Goal: Task Accomplishment & Management: Manage account settings

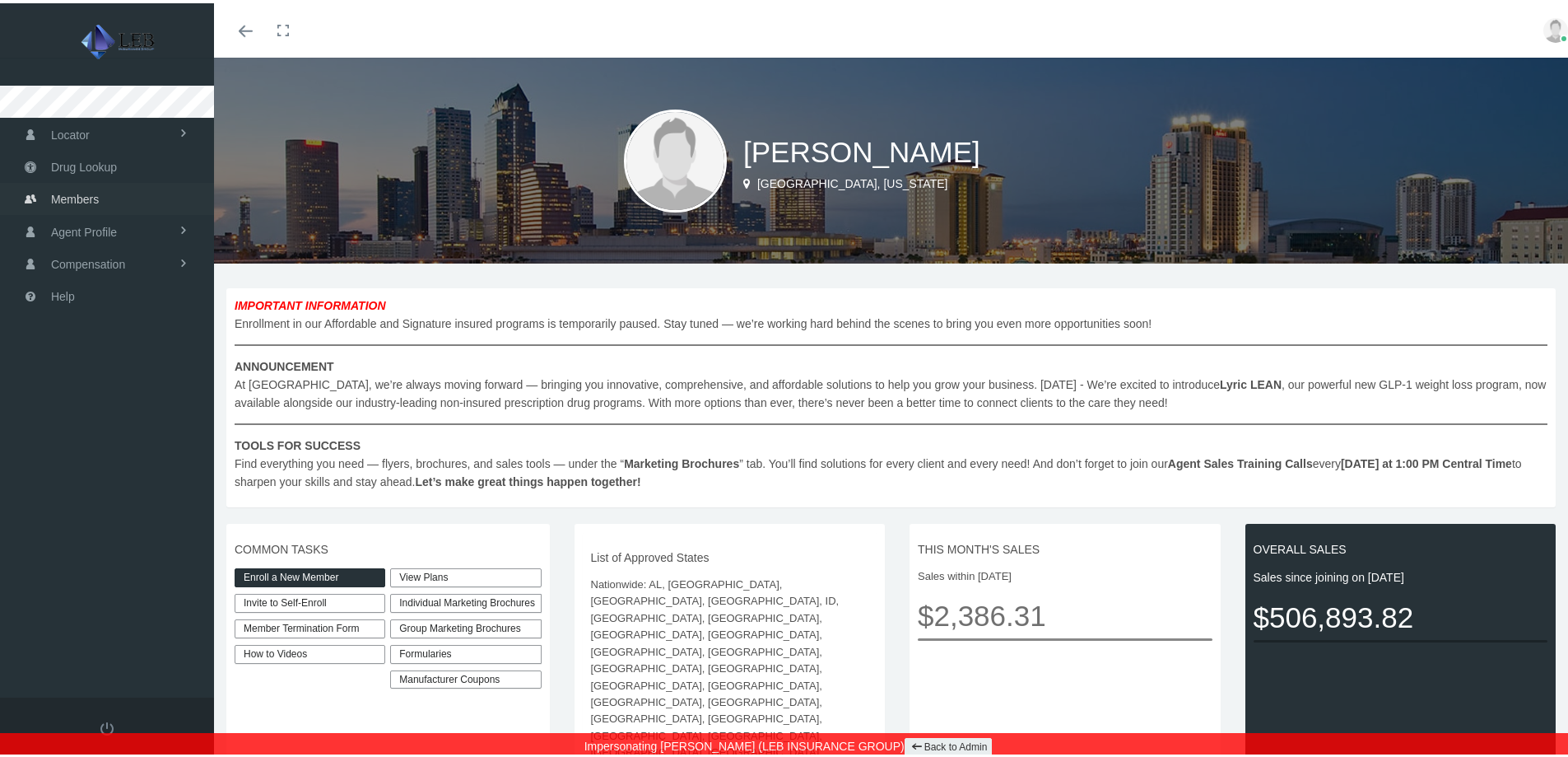
click at [72, 197] on span "Members" at bounding box center [74, 195] width 48 height 31
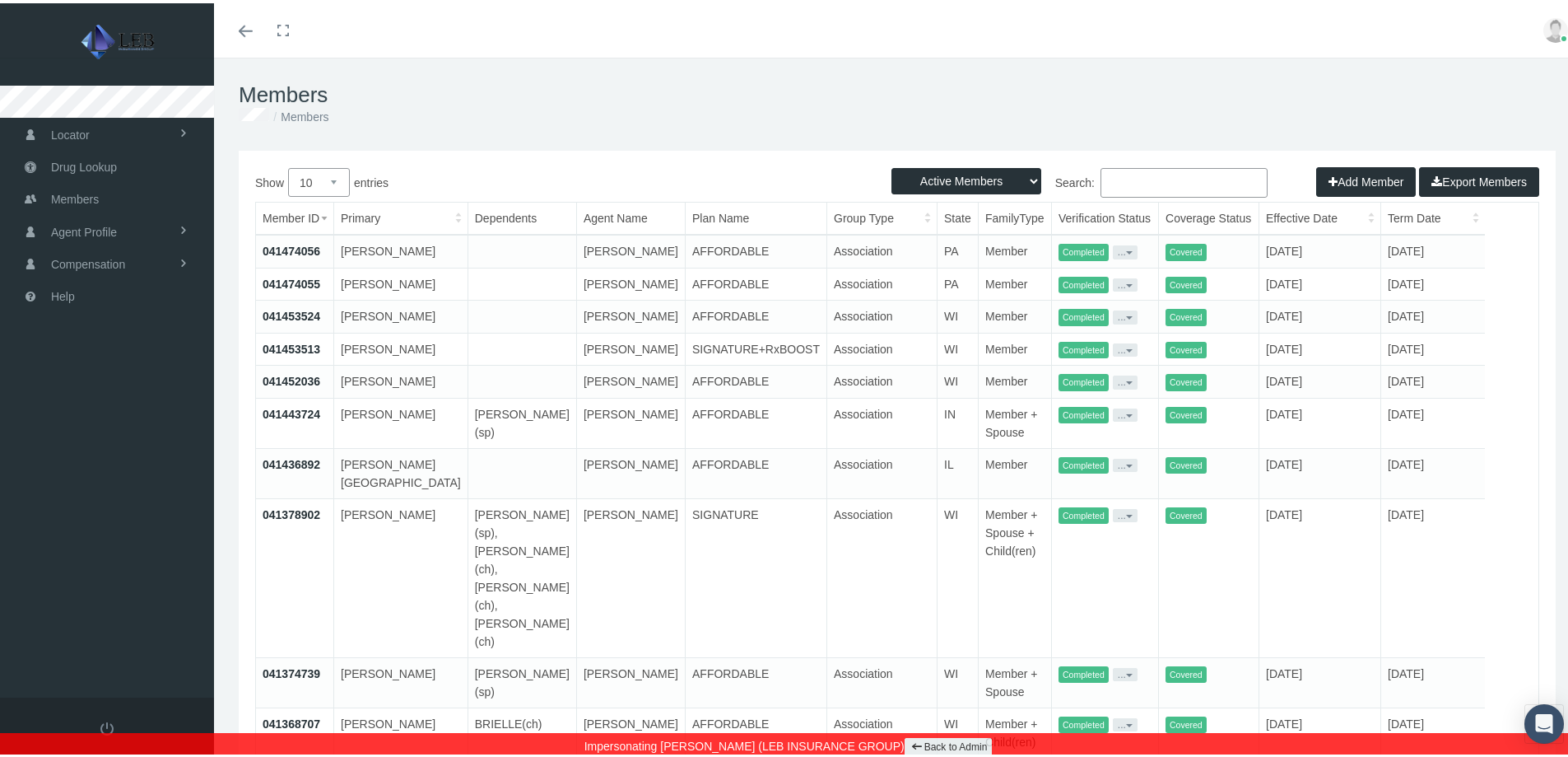
click at [291, 244] on link "041474056" at bounding box center [291, 248] width 57 height 13
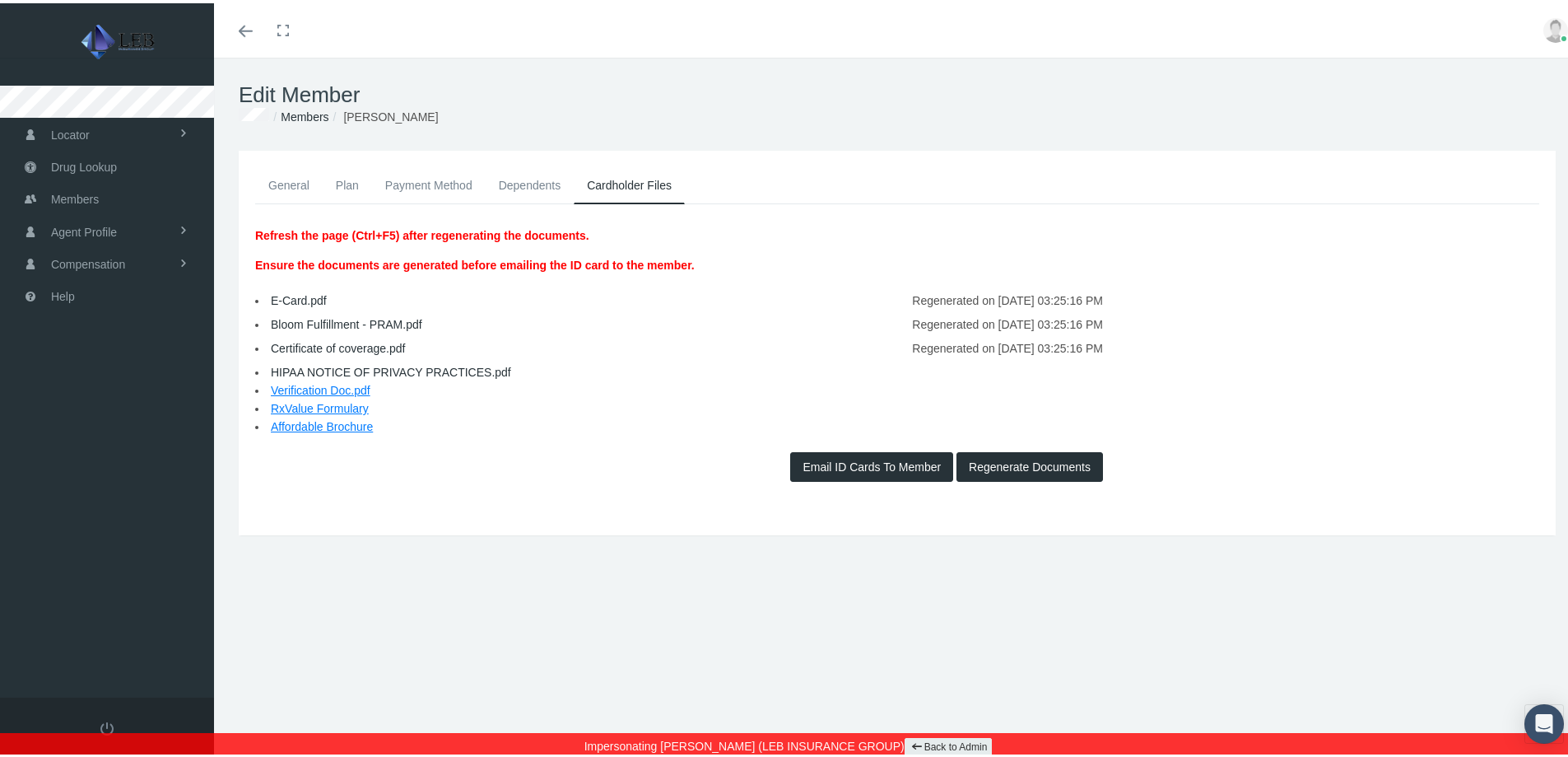
click at [343, 178] on link "Plan" at bounding box center [347, 181] width 50 height 37
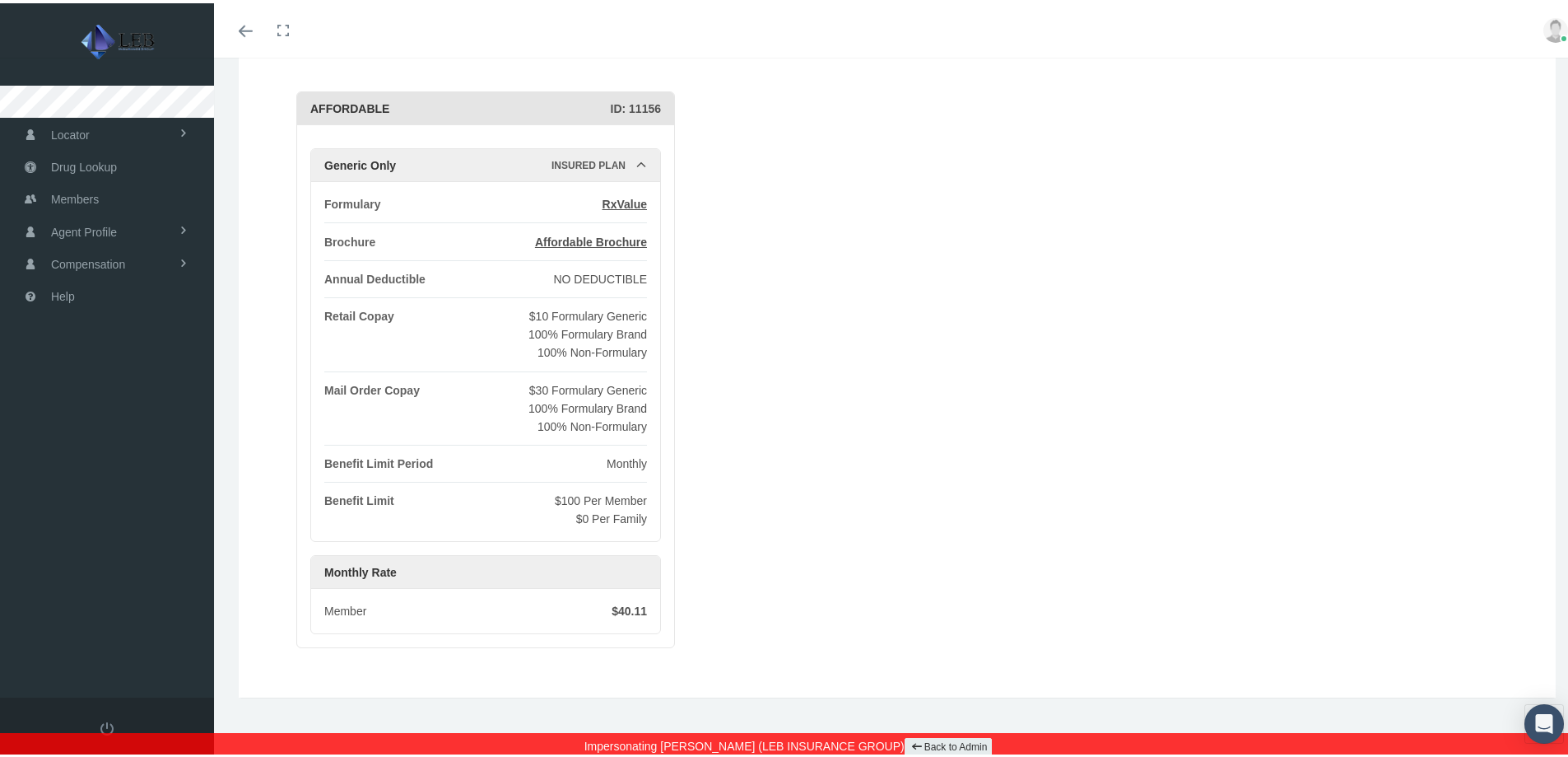
scroll to position [159, 0]
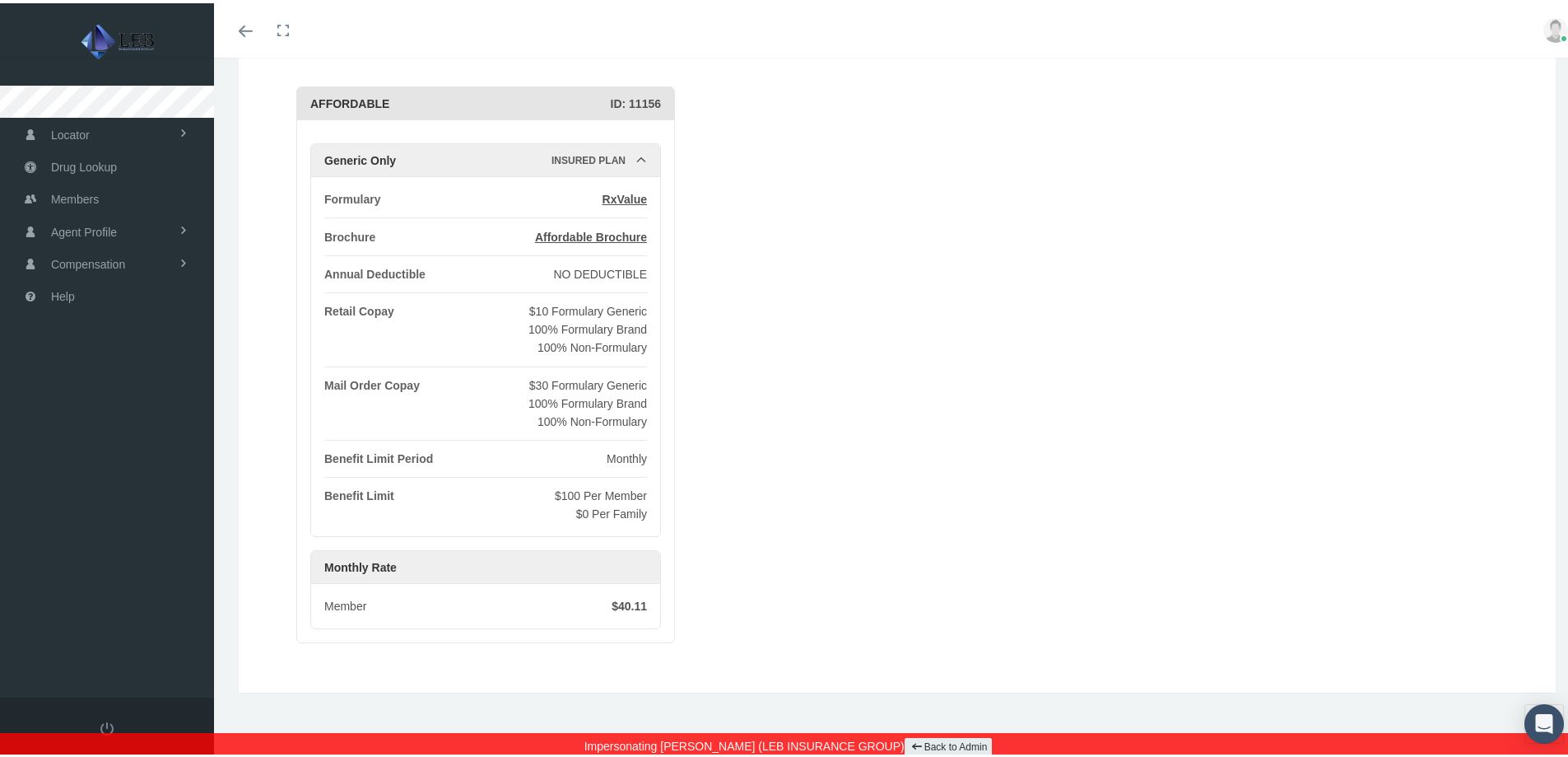
click at [243, 23] on icon "Toggle menubar" at bounding box center [245, 28] width 14 height 10
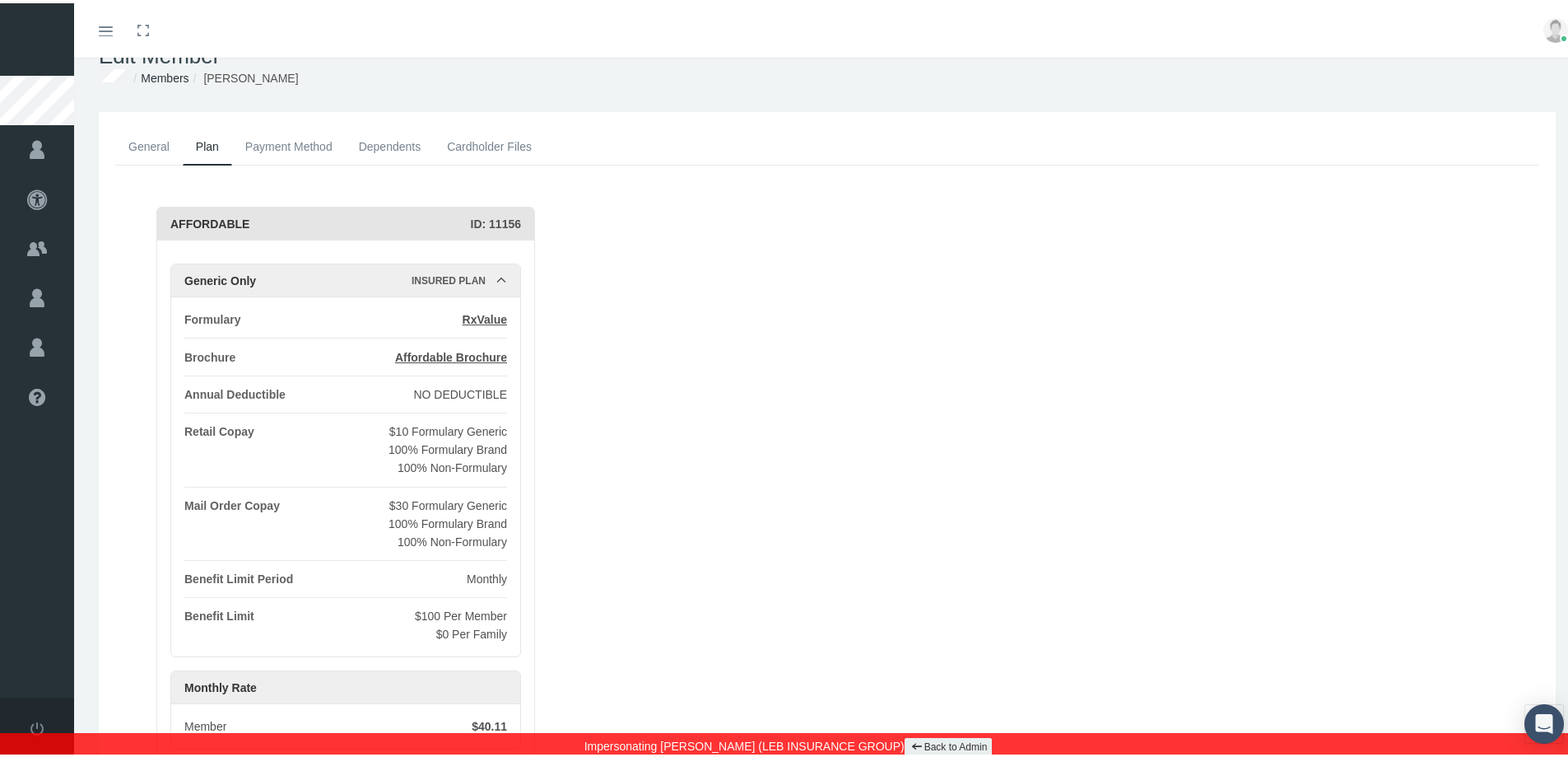
scroll to position [0, 0]
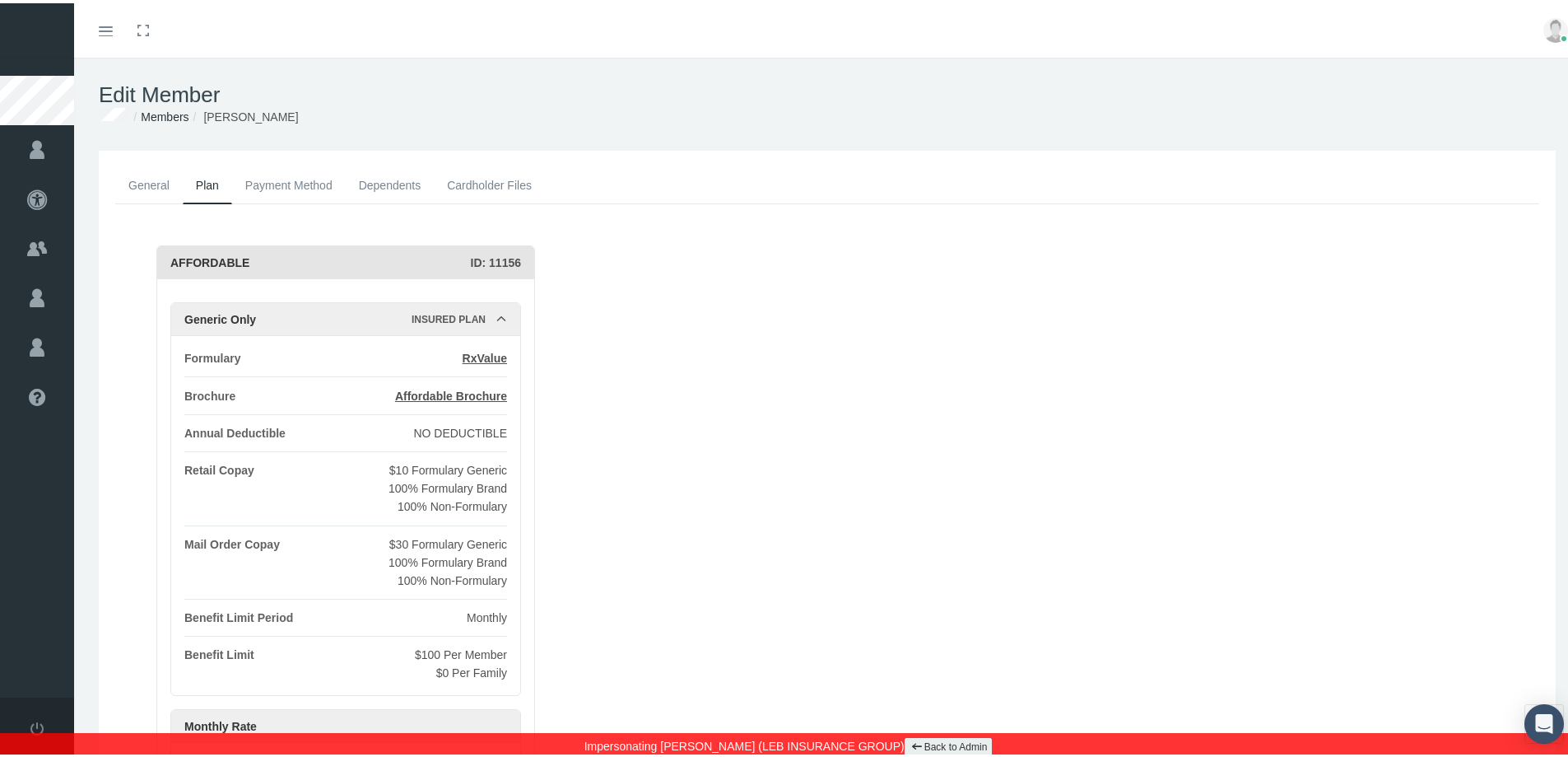
click at [107, 34] on link "Toggle menubar" at bounding box center [105, 27] width 38 height 54
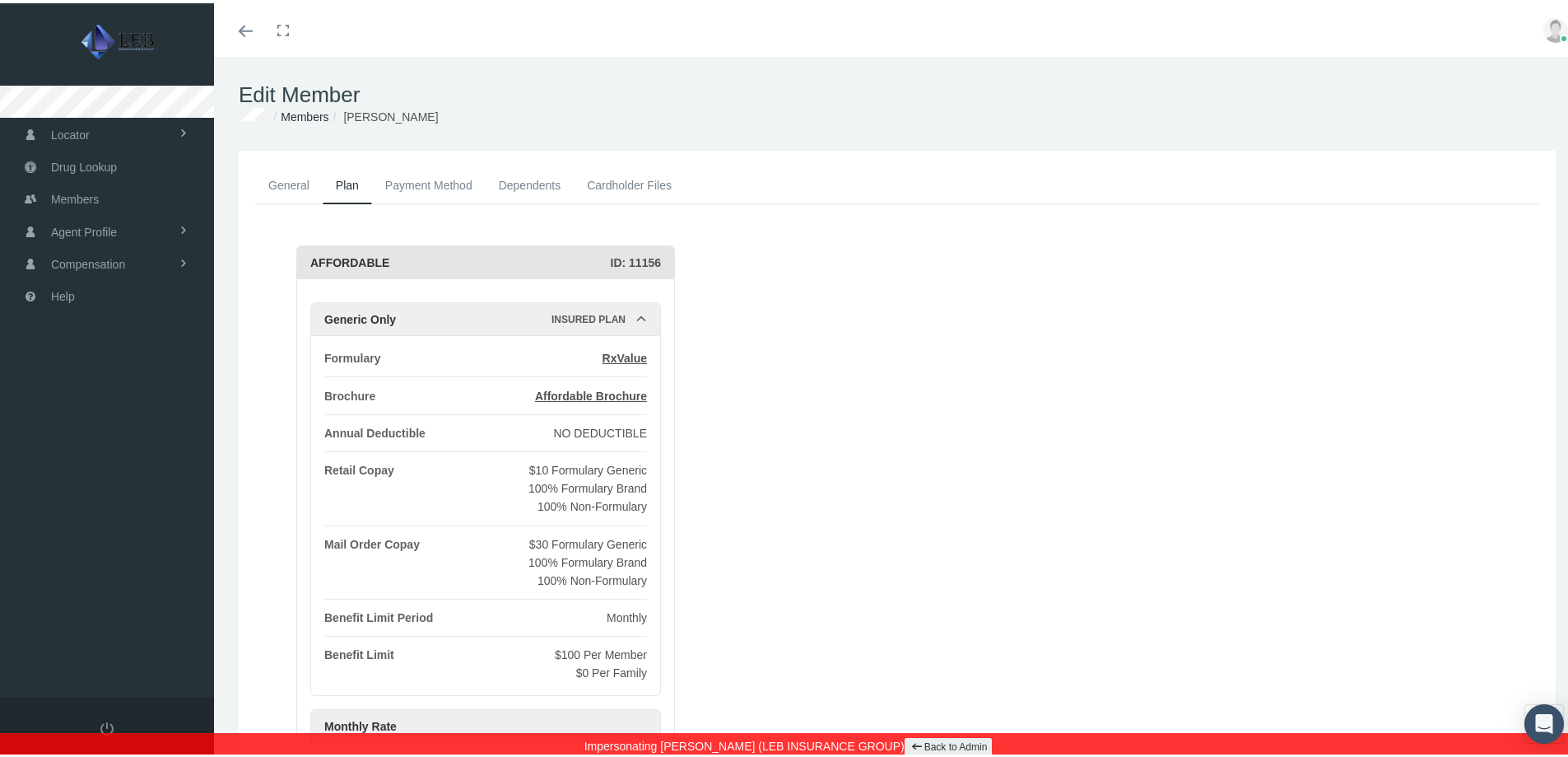
click at [300, 113] on link "Members" at bounding box center [304, 114] width 48 height 13
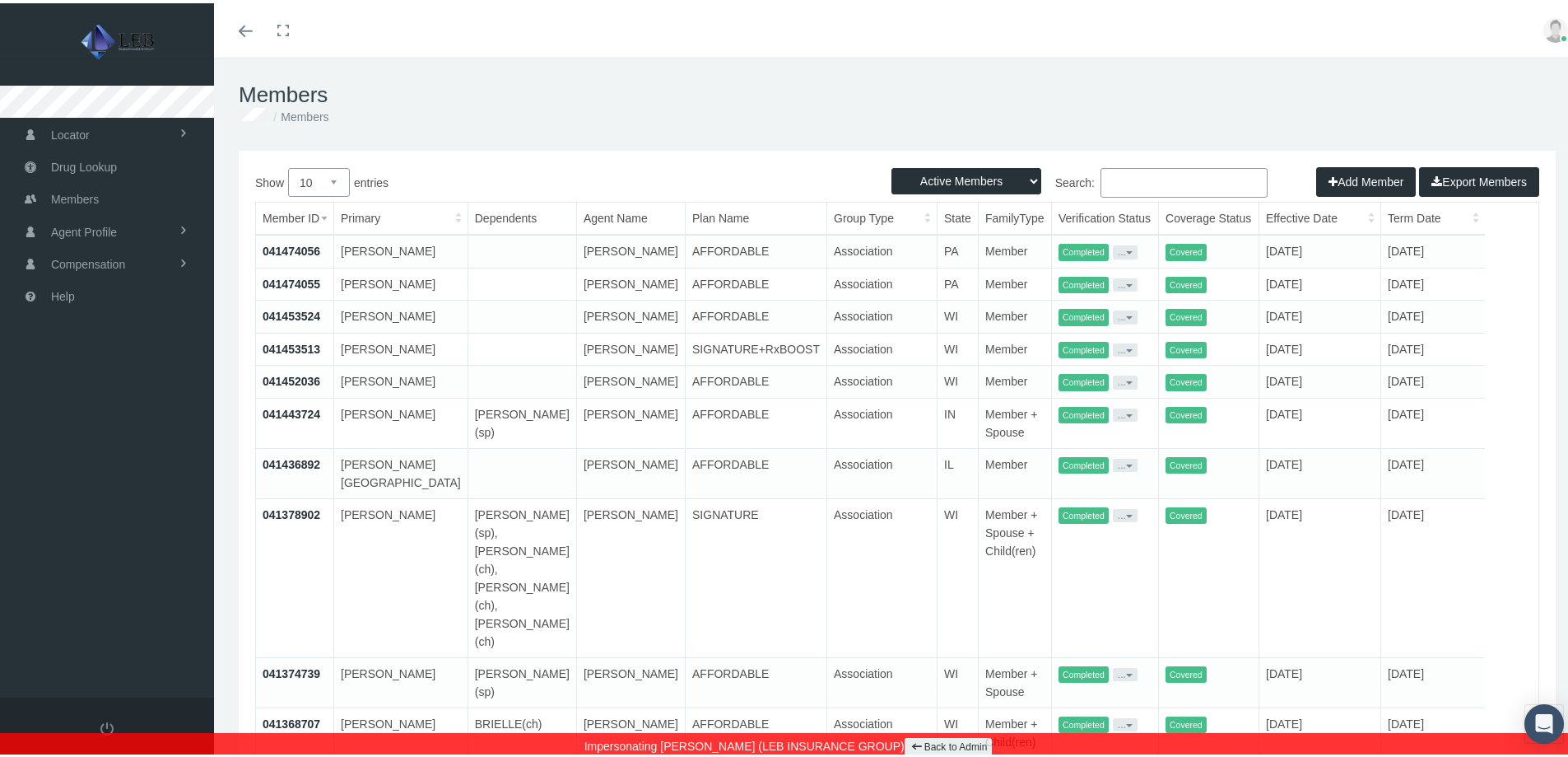
click at [301, 352] on link "041453513" at bounding box center [291, 346] width 57 height 13
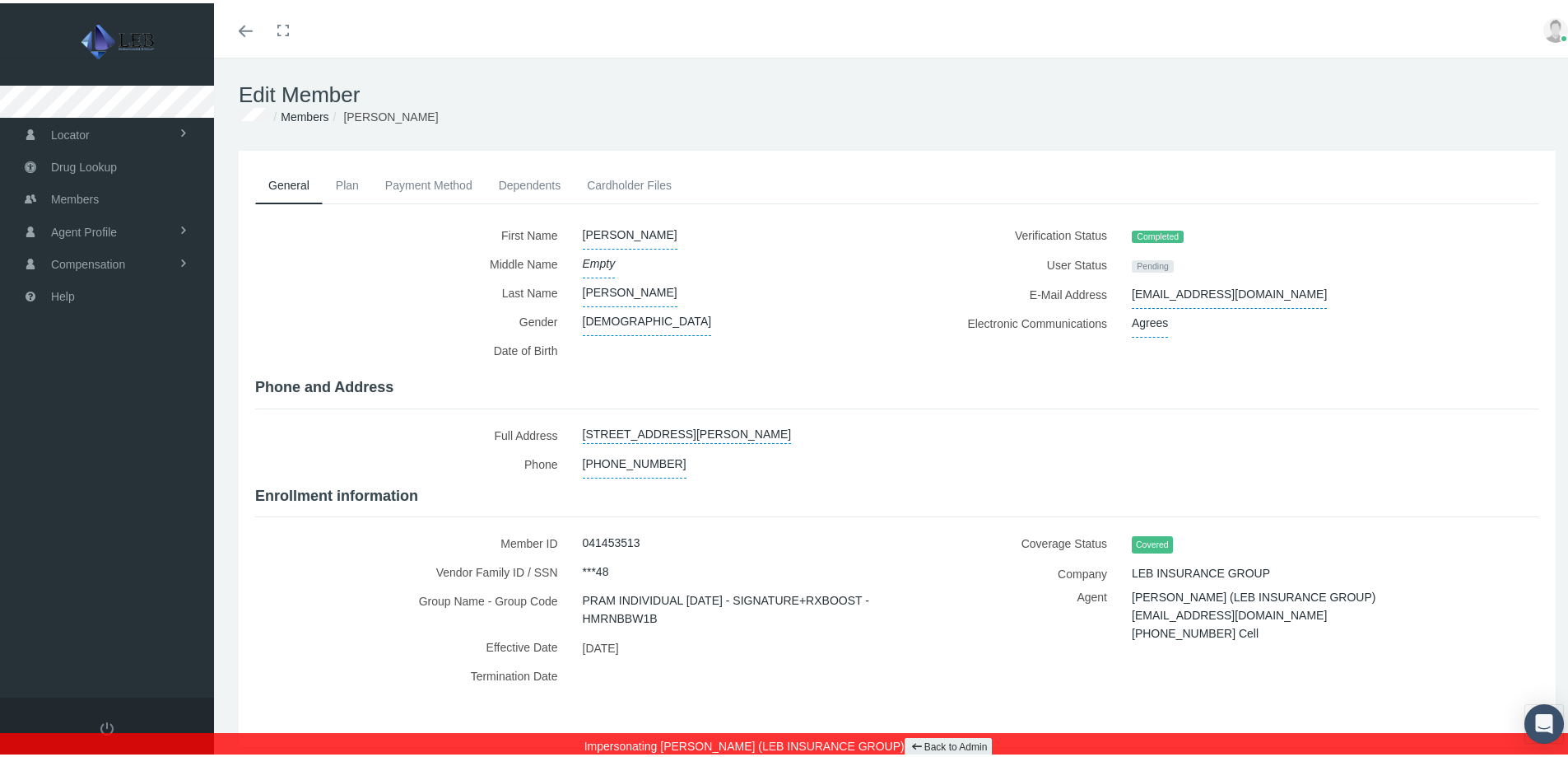
click at [352, 184] on link "Plan" at bounding box center [347, 181] width 50 height 37
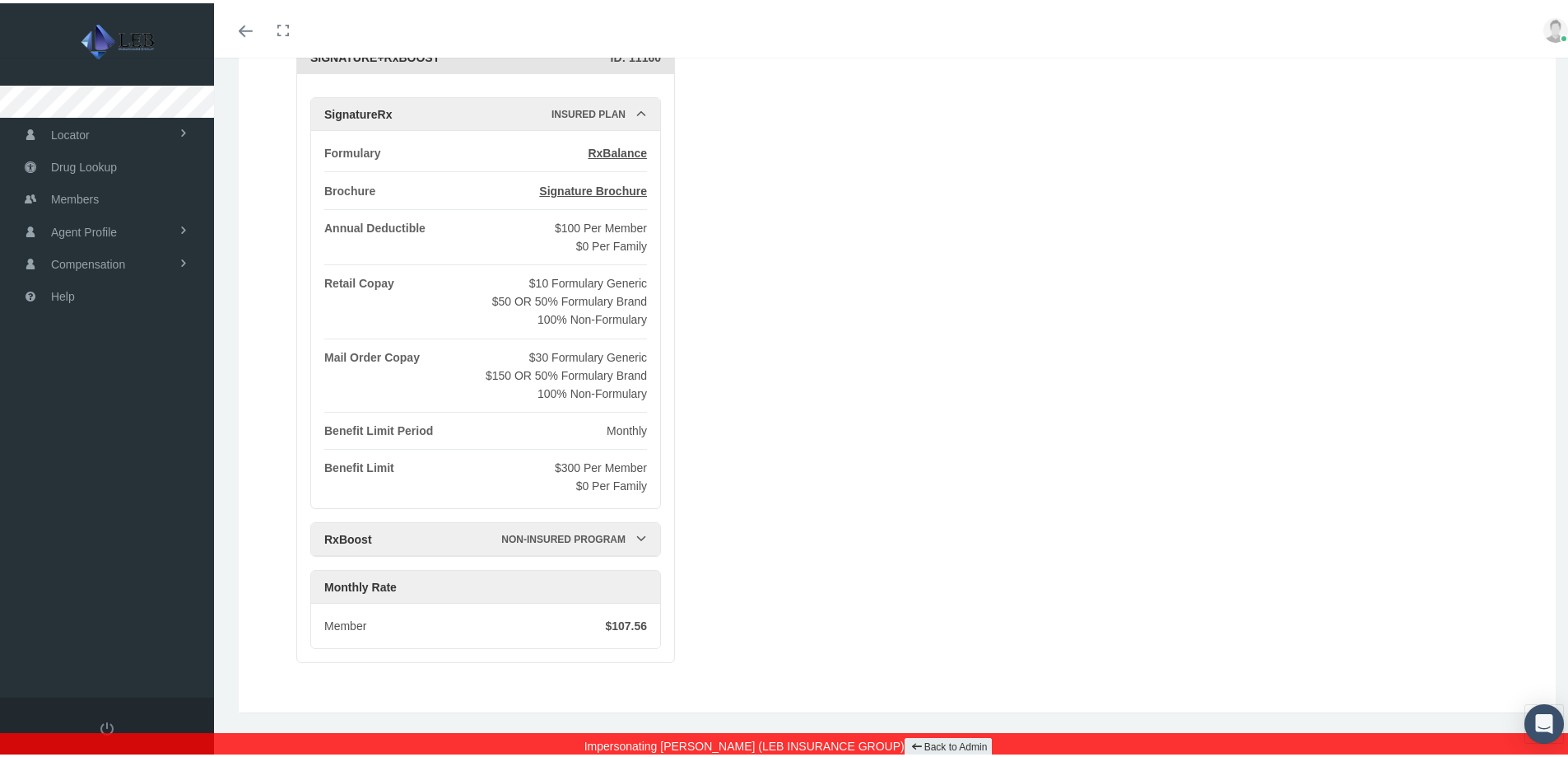
scroll to position [224, 0]
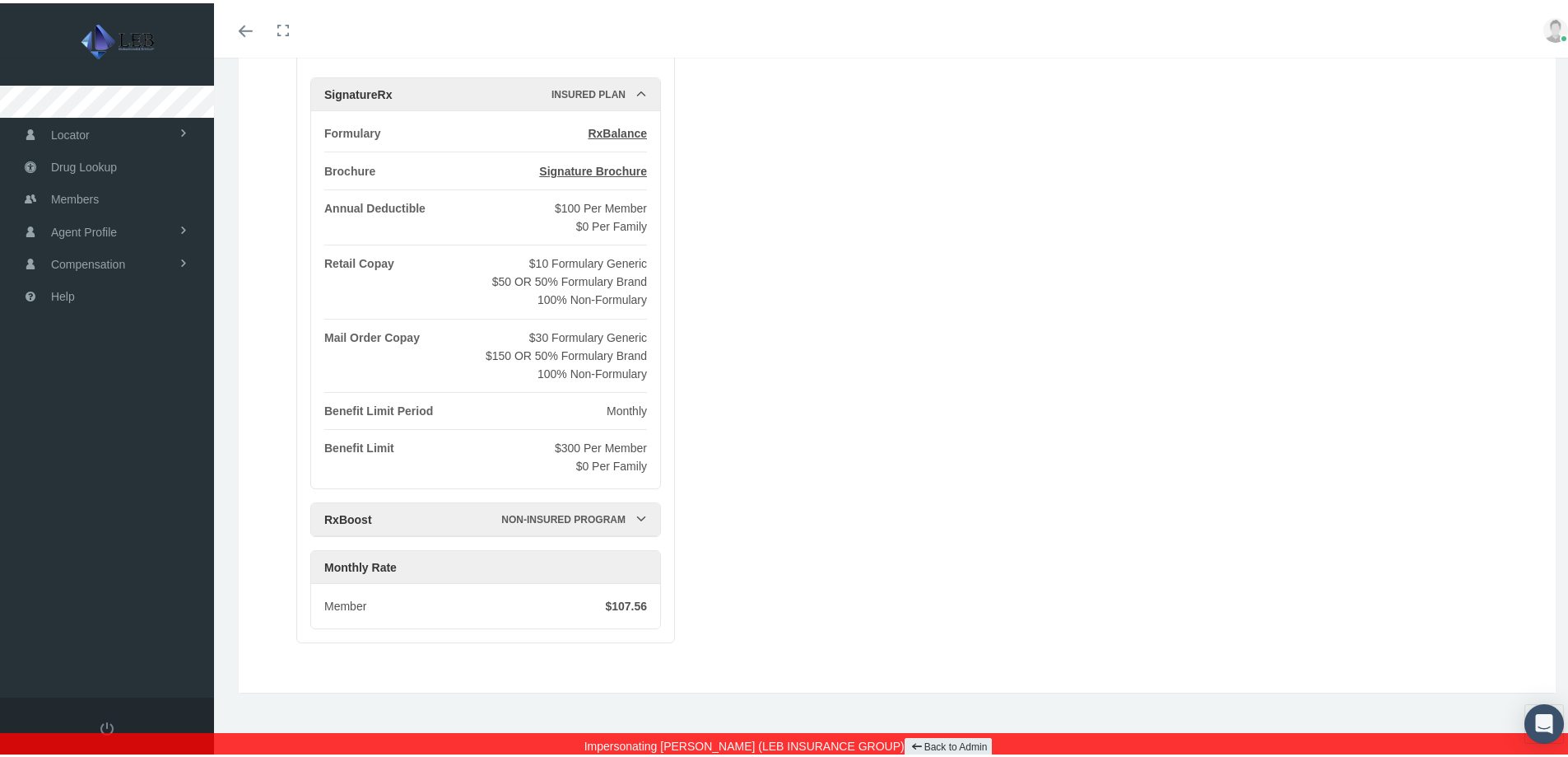
click at [640, 521] on icon at bounding box center [641, 516] width 11 height 11
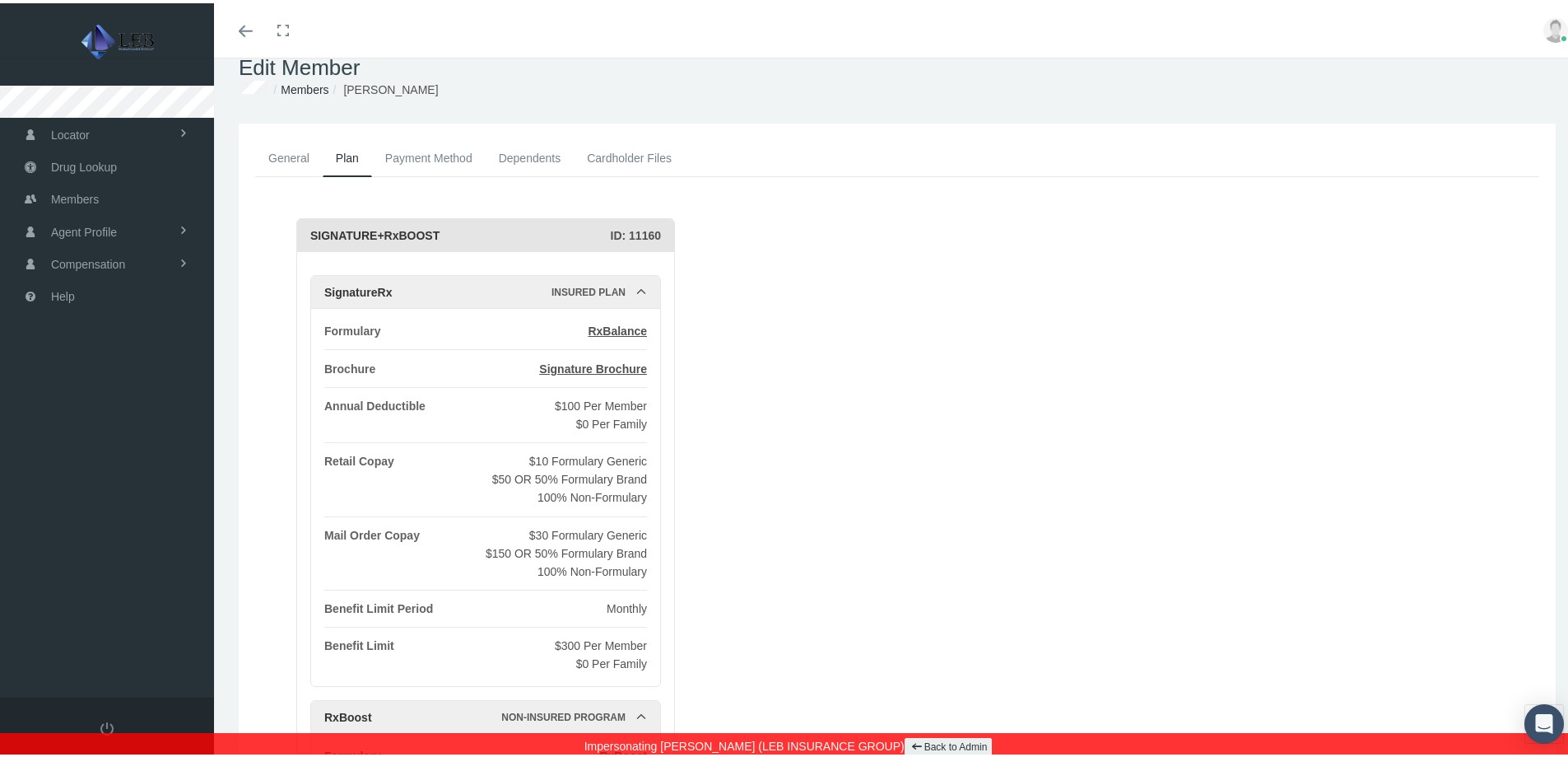
scroll to position [0, 0]
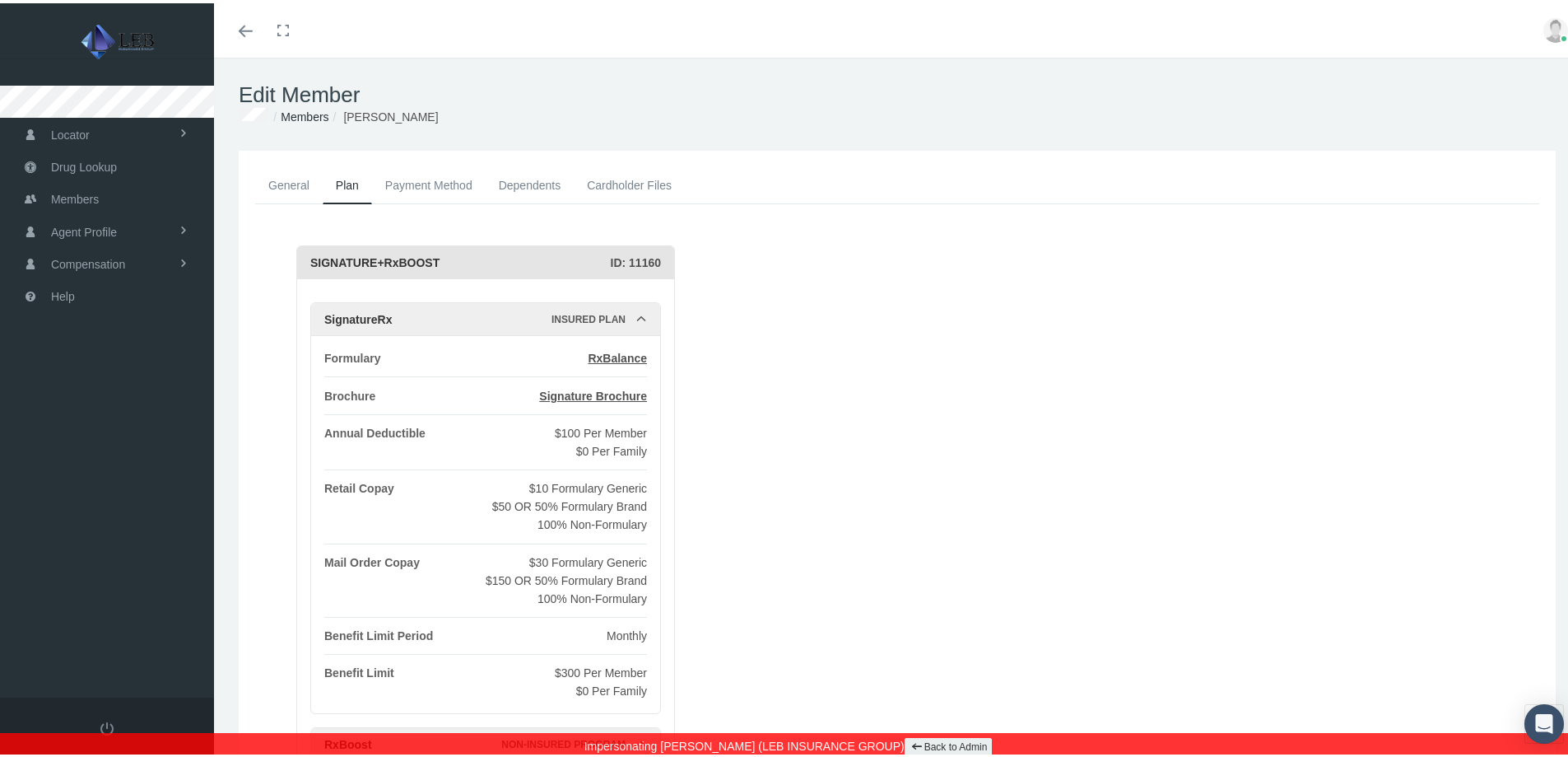
click at [306, 114] on link "Members" at bounding box center [304, 114] width 48 height 13
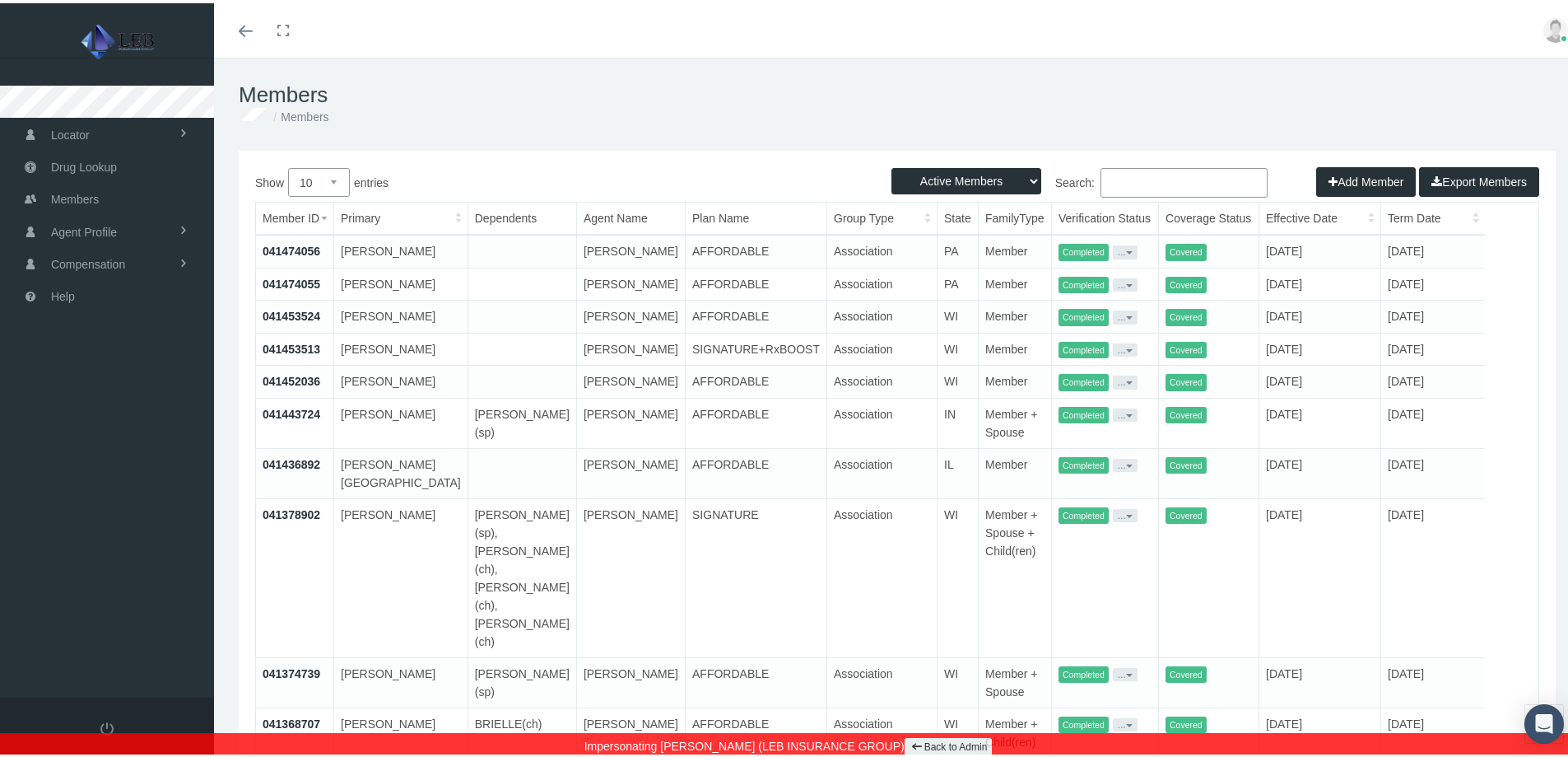
click at [308, 518] on link "041378902" at bounding box center [291, 512] width 57 height 13
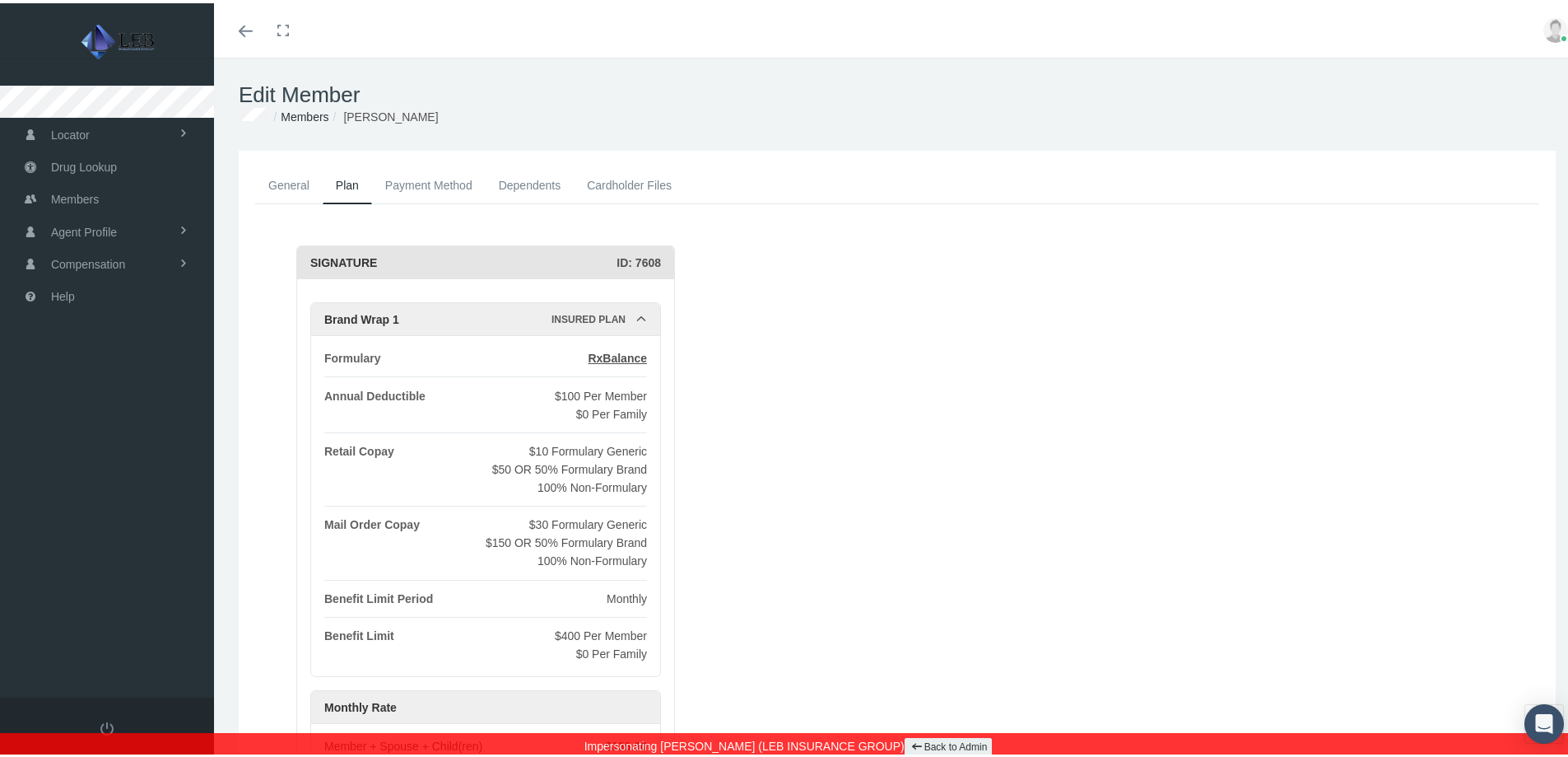
click at [303, 111] on link "Members" at bounding box center [304, 114] width 48 height 13
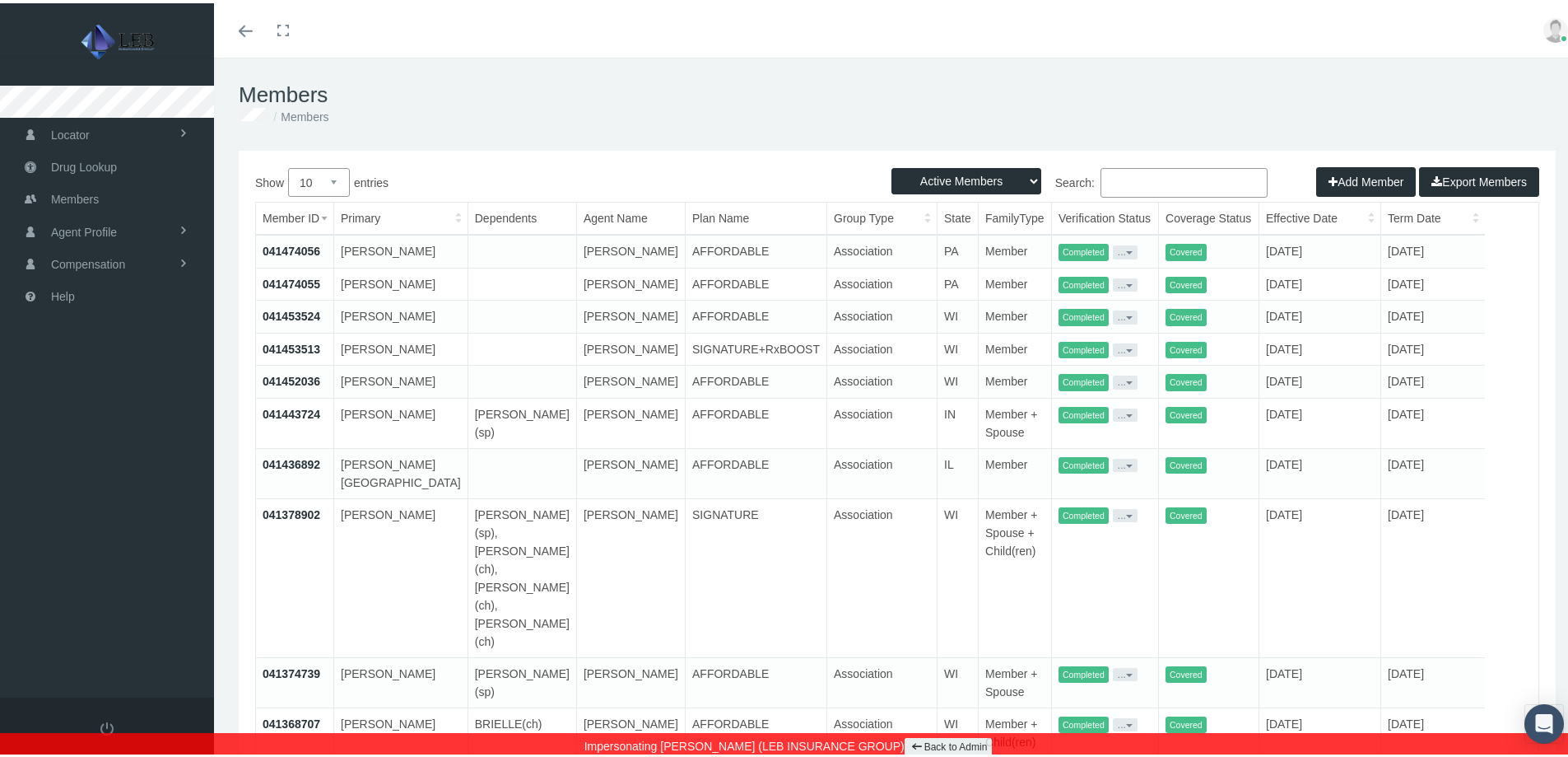
click at [297, 352] on link "041453513" at bounding box center [291, 346] width 57 height 13
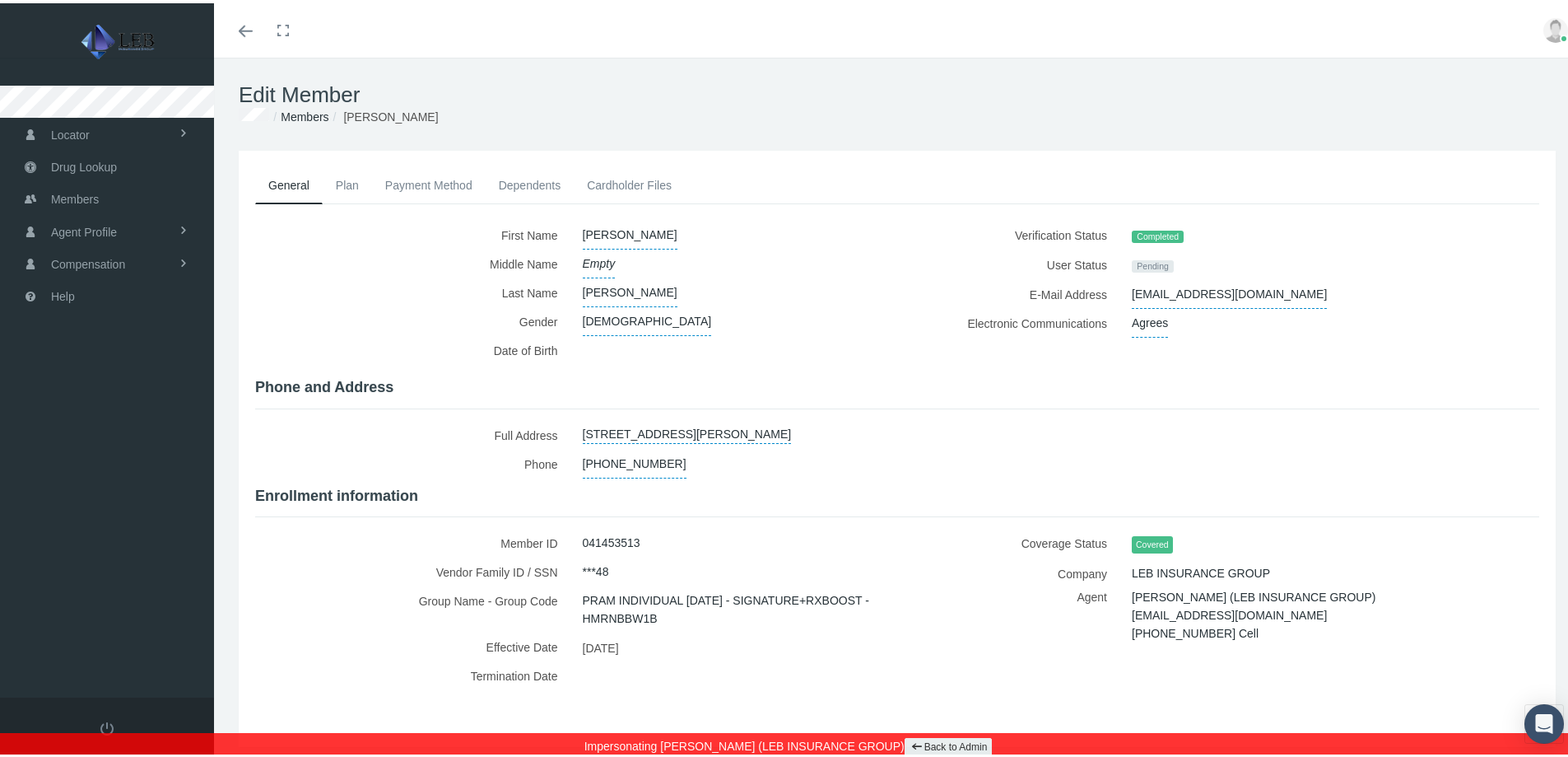
click at [349, 182] on link "Plan" at bounding box center [347, 181] width 50 height 37
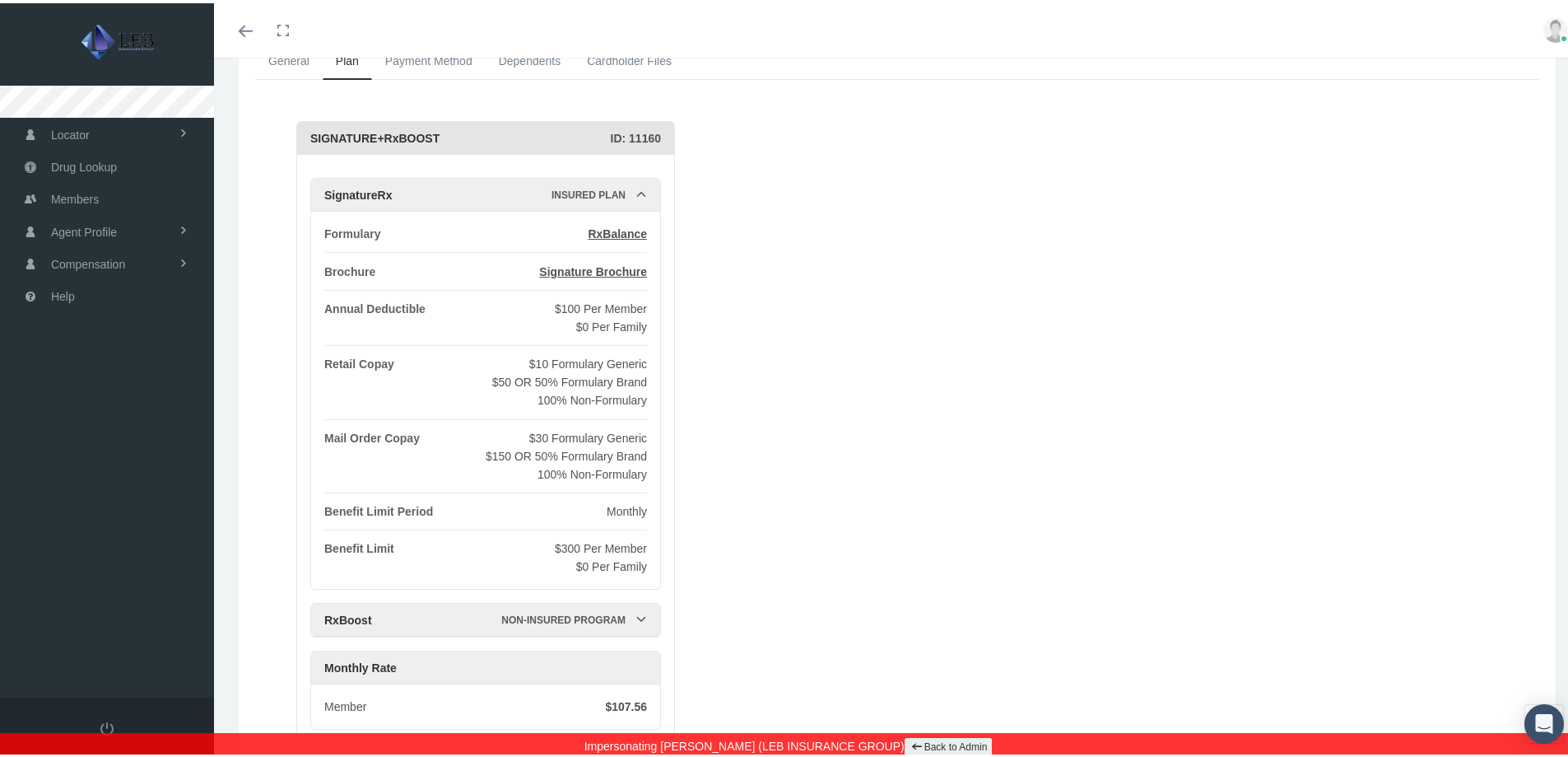
scroll to position [224, 0]
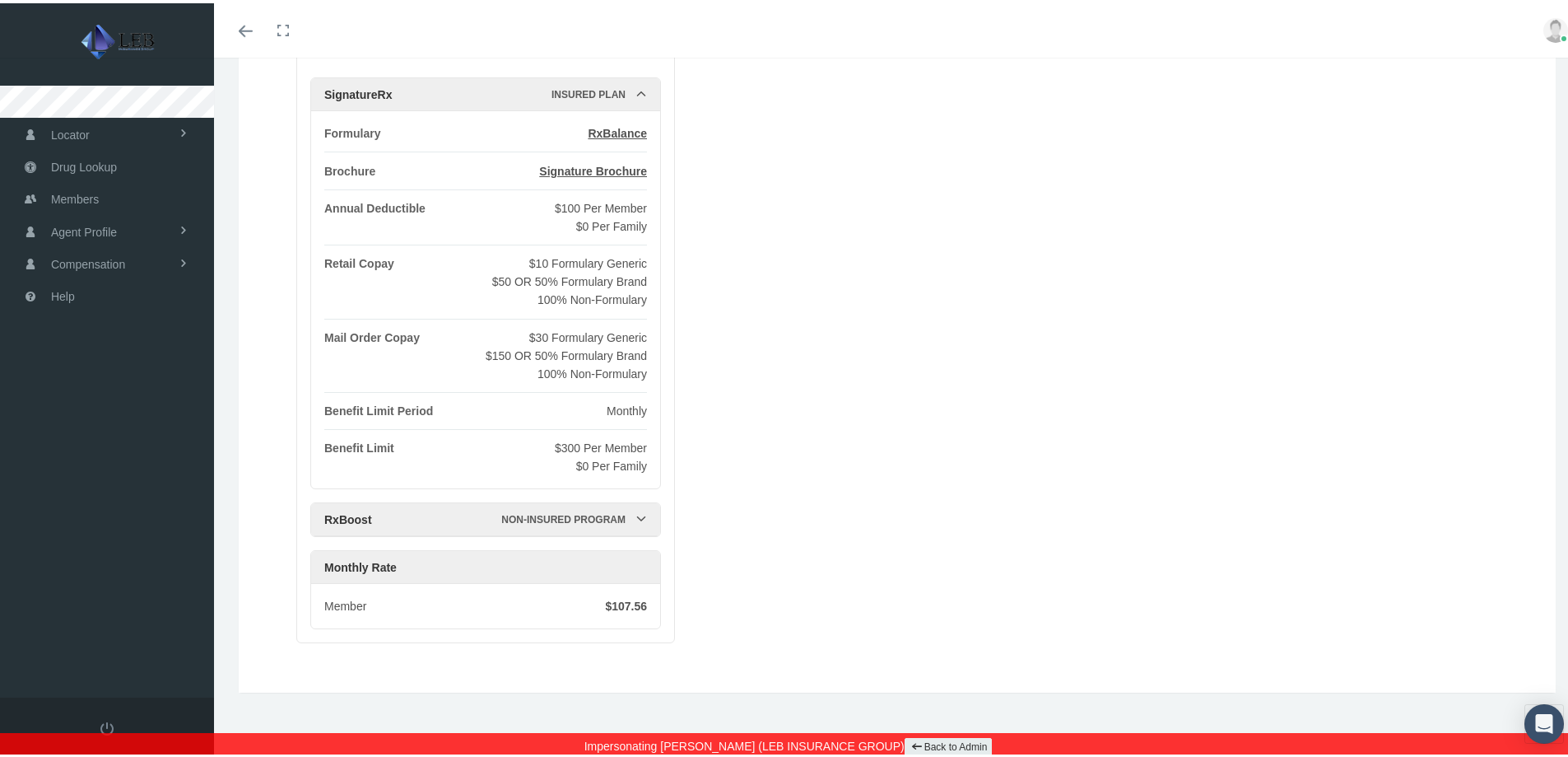
click at [908, 745] on link "Back to Admin" at bounding box center [949, 744] width 88 height 19
